Goal: Find specific page/section: Find specific page/section

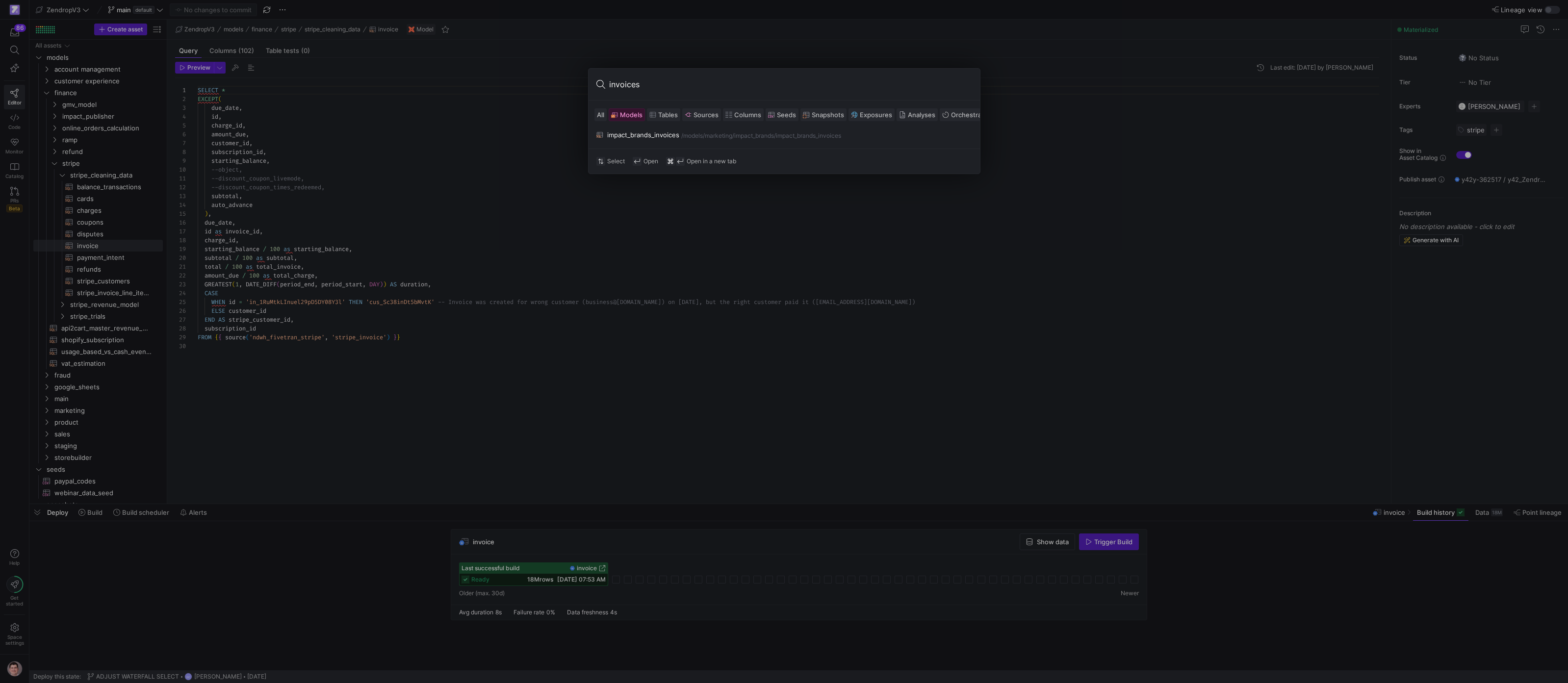
scroll to position [88, 0]
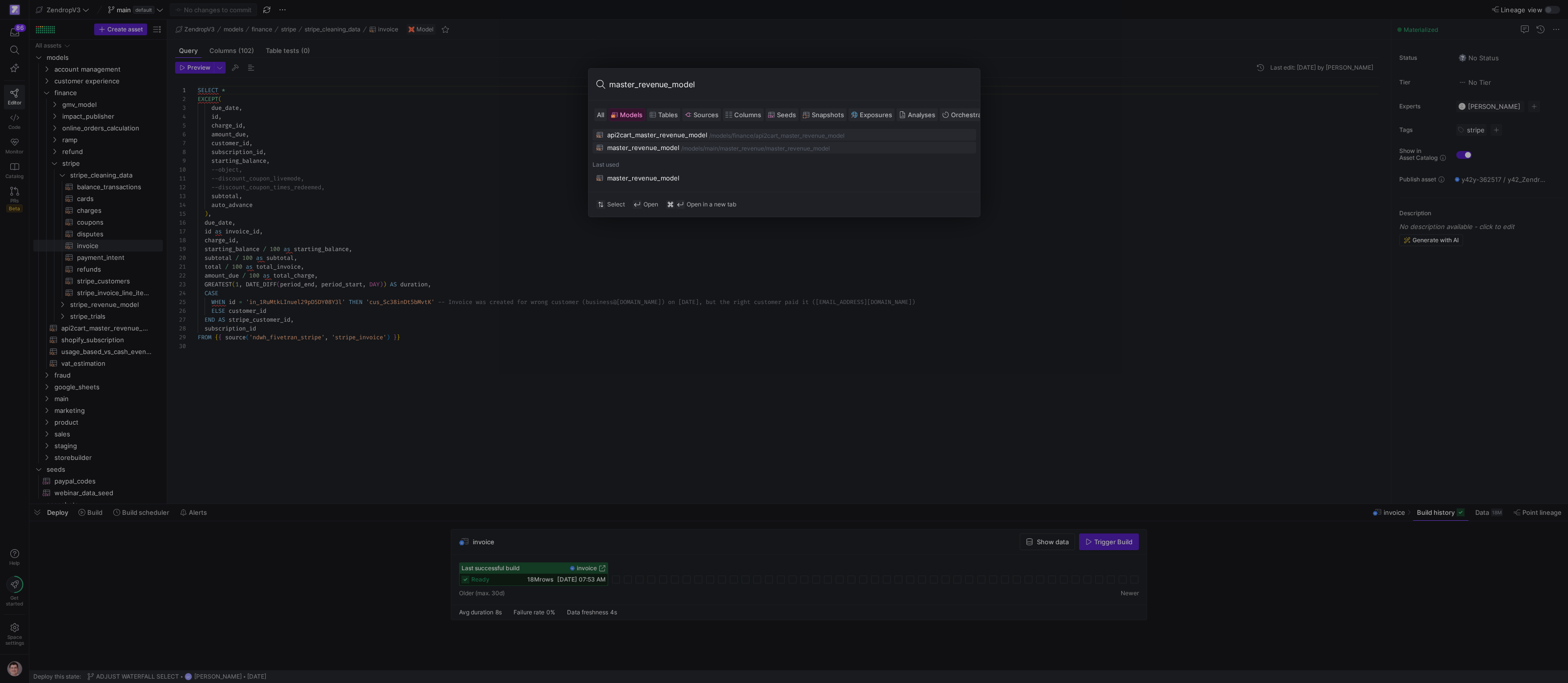
type input "master_revenue_model"
click at [634, 150] on div "master_revenue_model" at bounding box center [643, 148] width 72 height 8
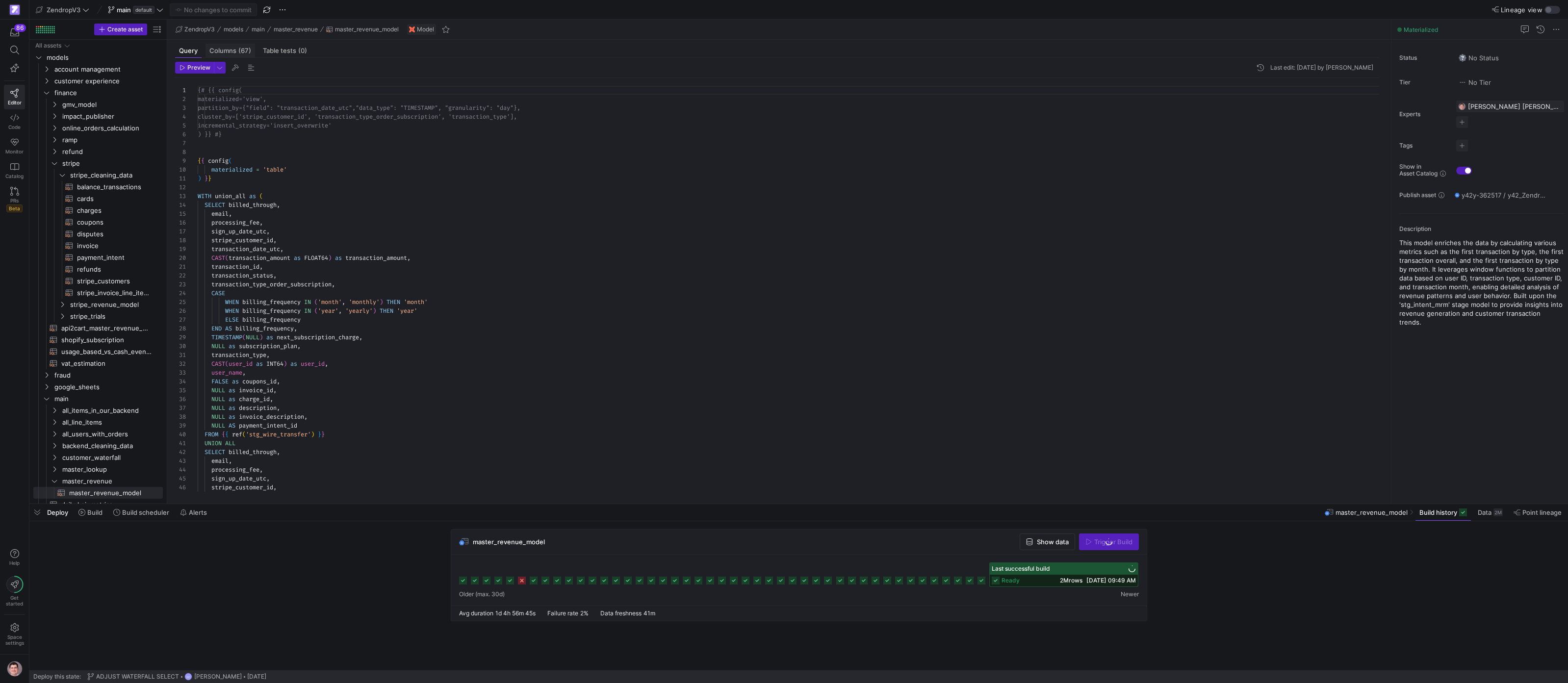
click at [249, 47] on span "(67)" at bounding box center [245, 50] width 13 height 6
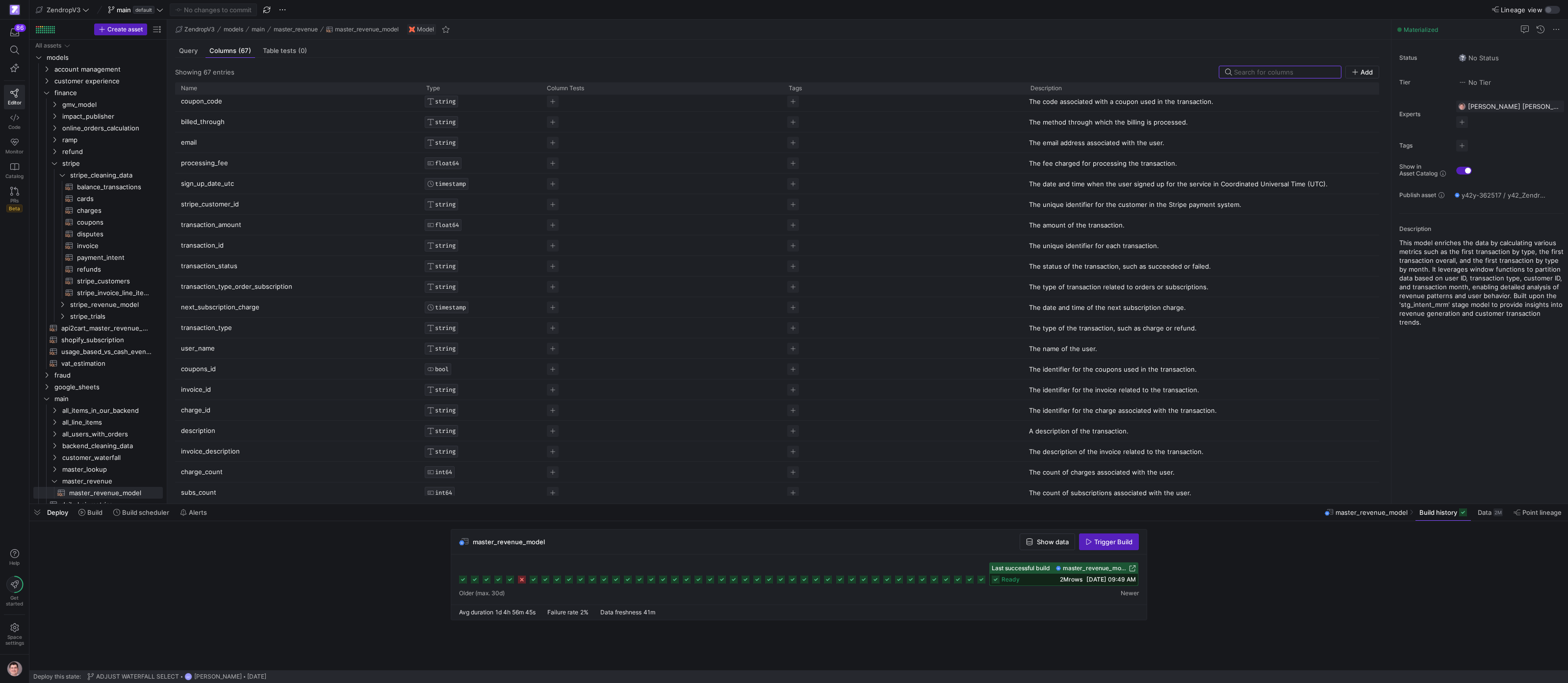
scroll to position [151, 0]
click at [203, 347] on p "user_name" at bounding box center [298, 345] width 233 height 19
click at [203, 347] on input "user_name" at bounding box center [293, 345] width 223 height 19
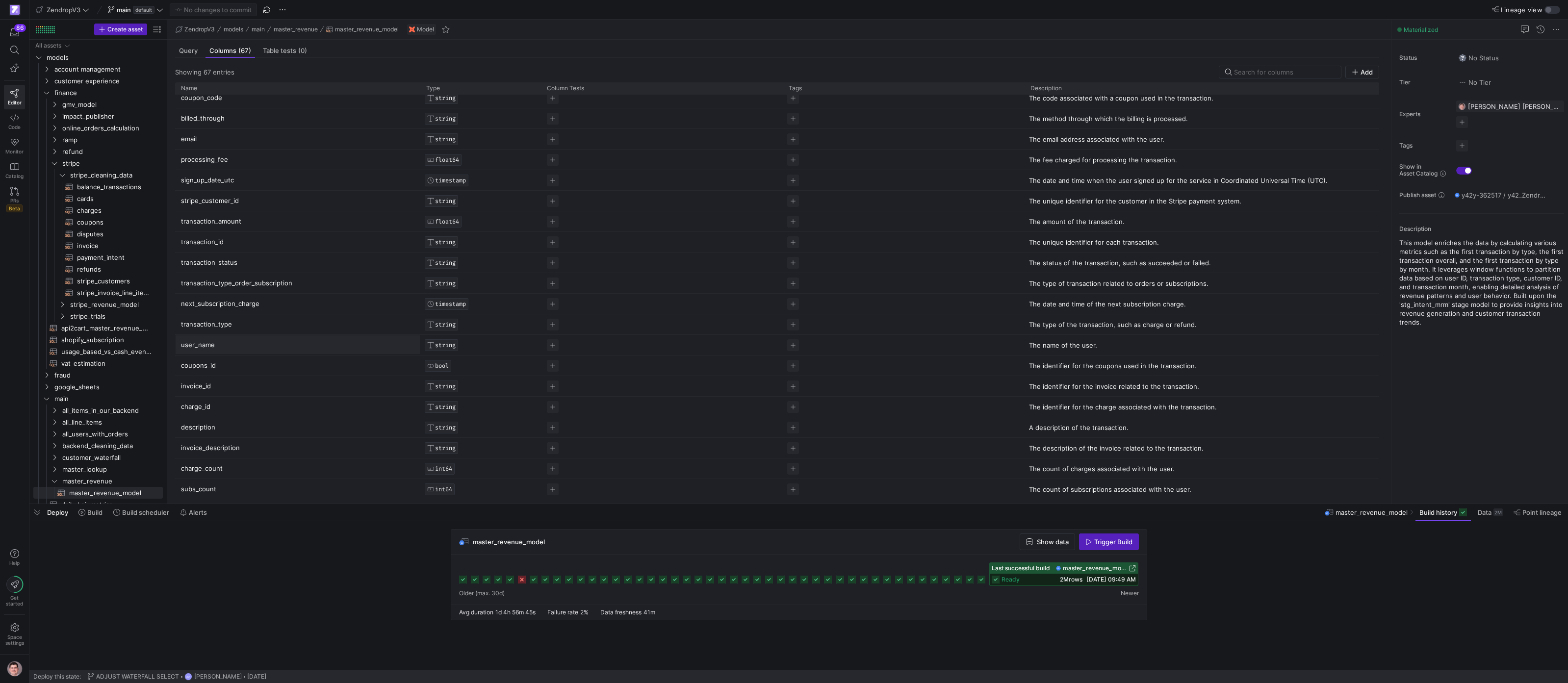
click at [203, 347] on input "user_name" at bounding box center [293, 345] width 223 height 19
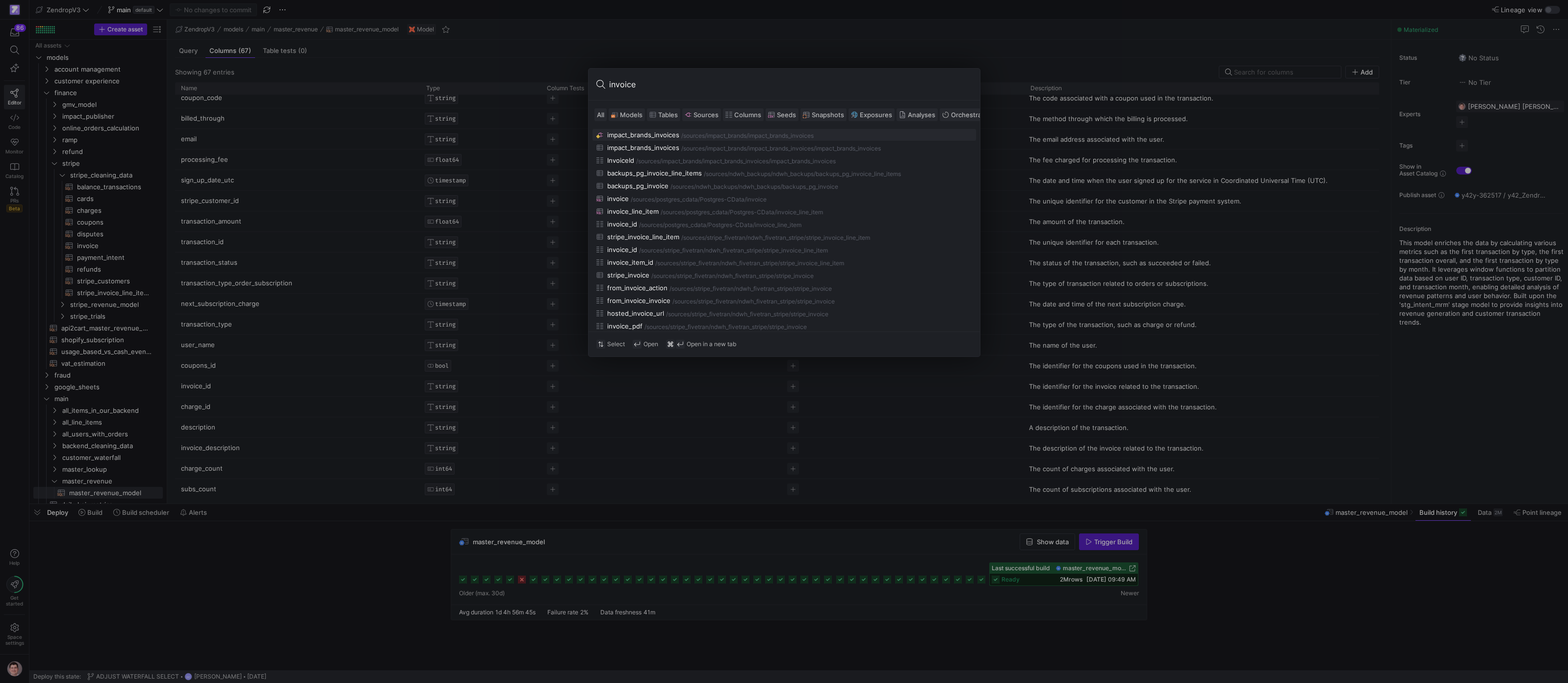
type input "invoice"
click at [635, 115] on span "Models" at bounding box center [631, 115] width 23 height 8
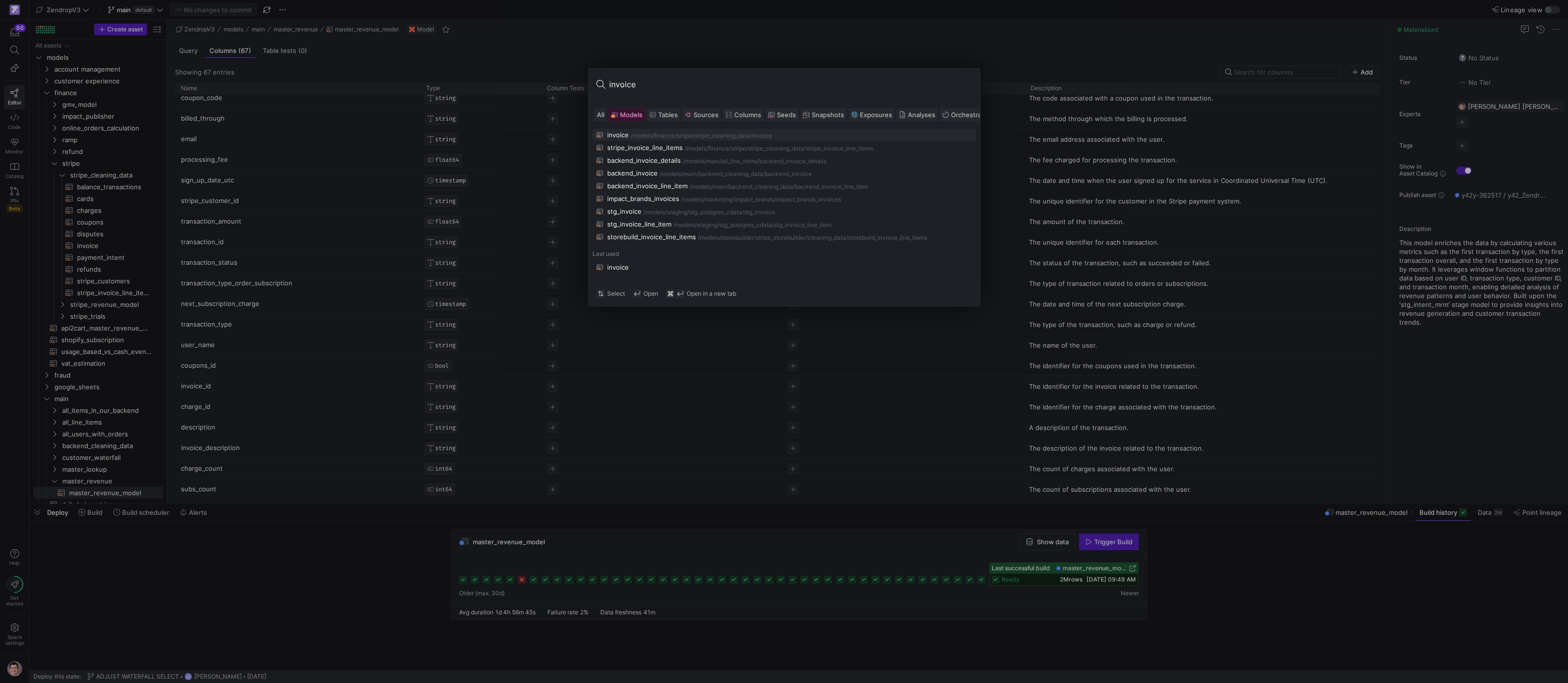
click at [660, 133] on div "finance/stripe/stripe_cleaning_data" at bounding box center [702, 136] width 96 height 7
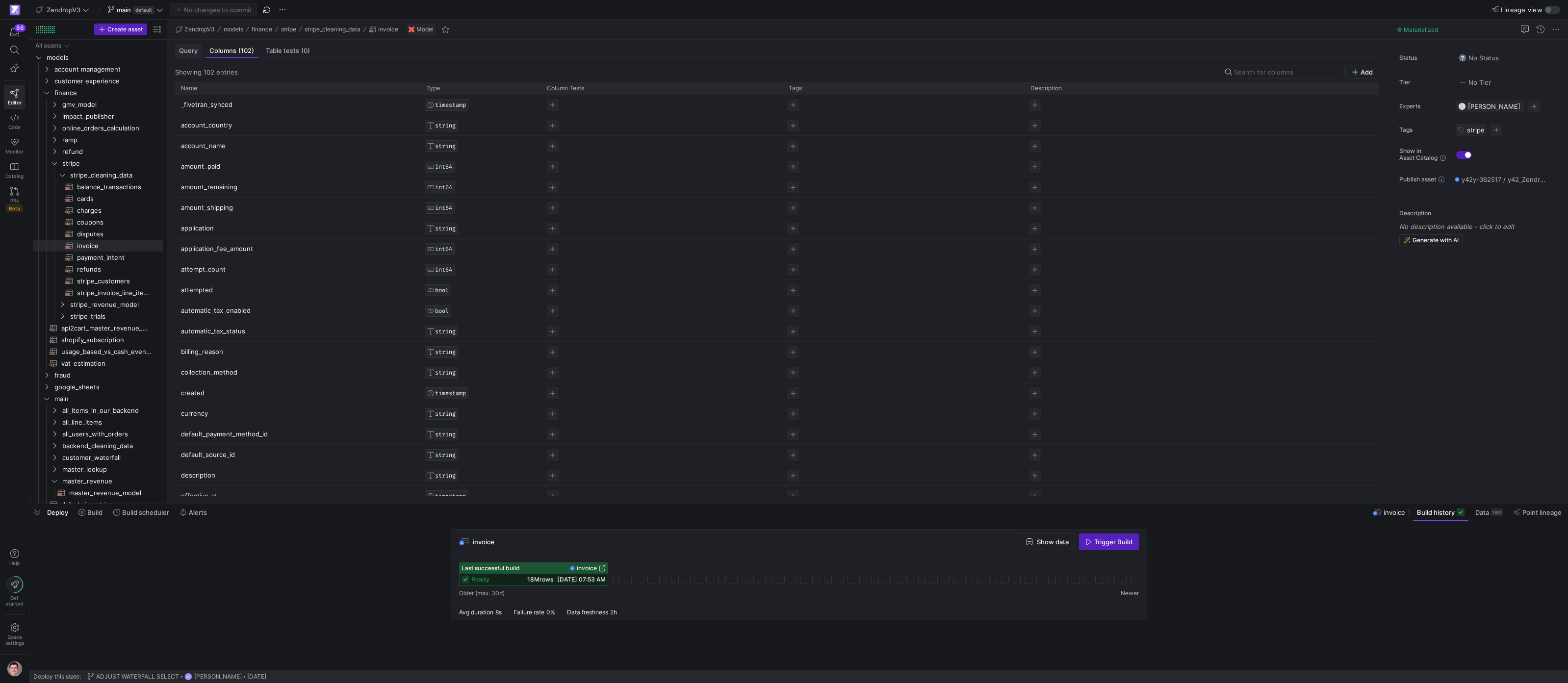
click at [192, 52] on span "Query" at bounding box center [189, 50] width 19 height 6
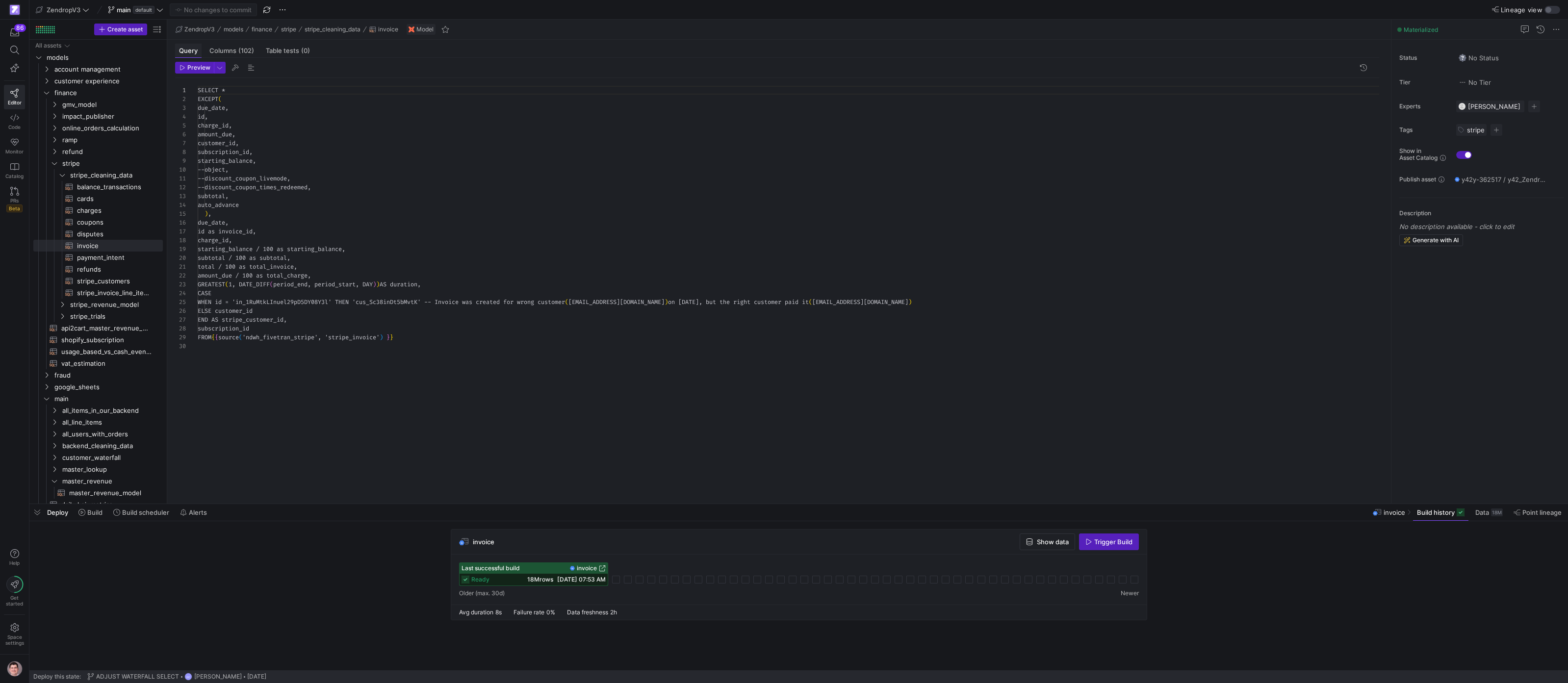
scroll to position [88, 0]
click at [241, 54] on span "(102)" at bounding box center [246, 50] width 16 height 6
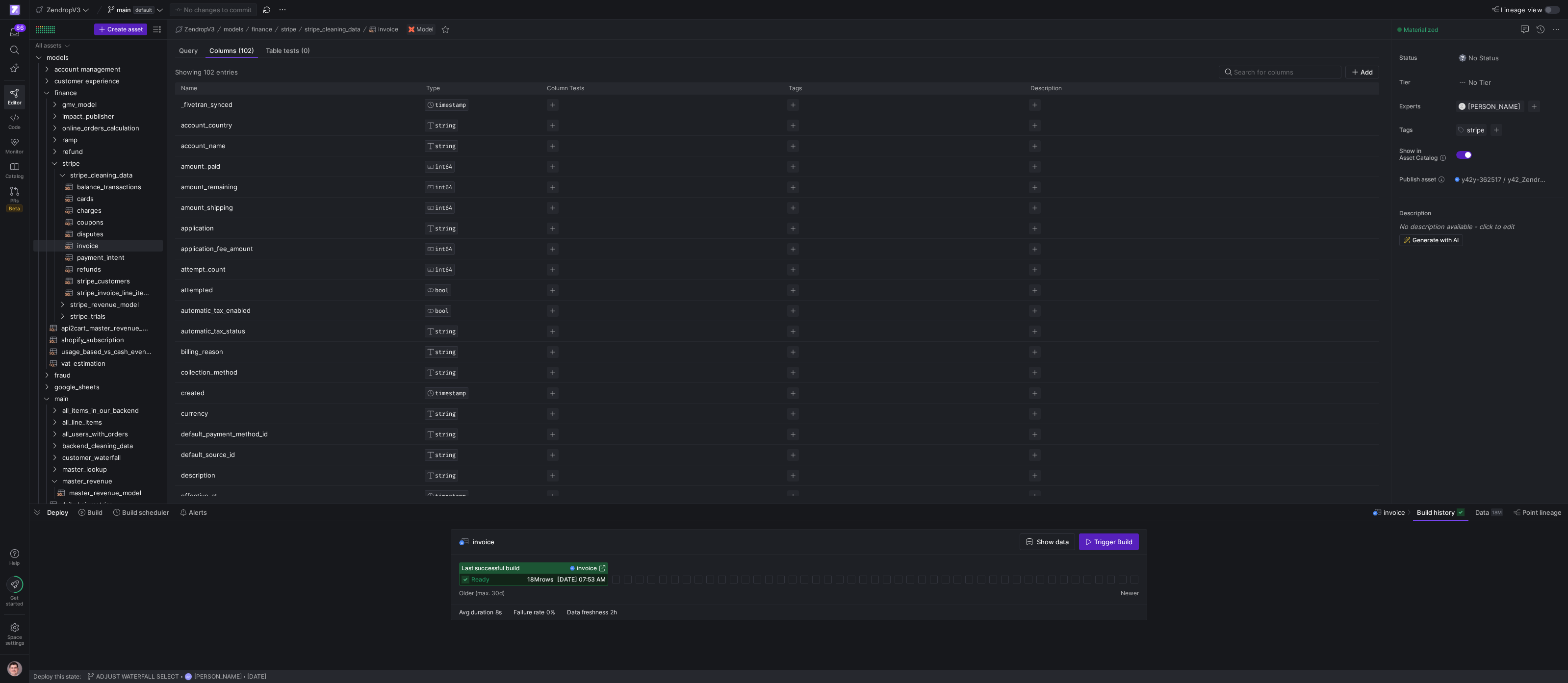
click at [587, 569] on span "invoice" at bounding box center [587, 568] width 20 height 7
